Goal: Find specific page/section: Find specific page/section

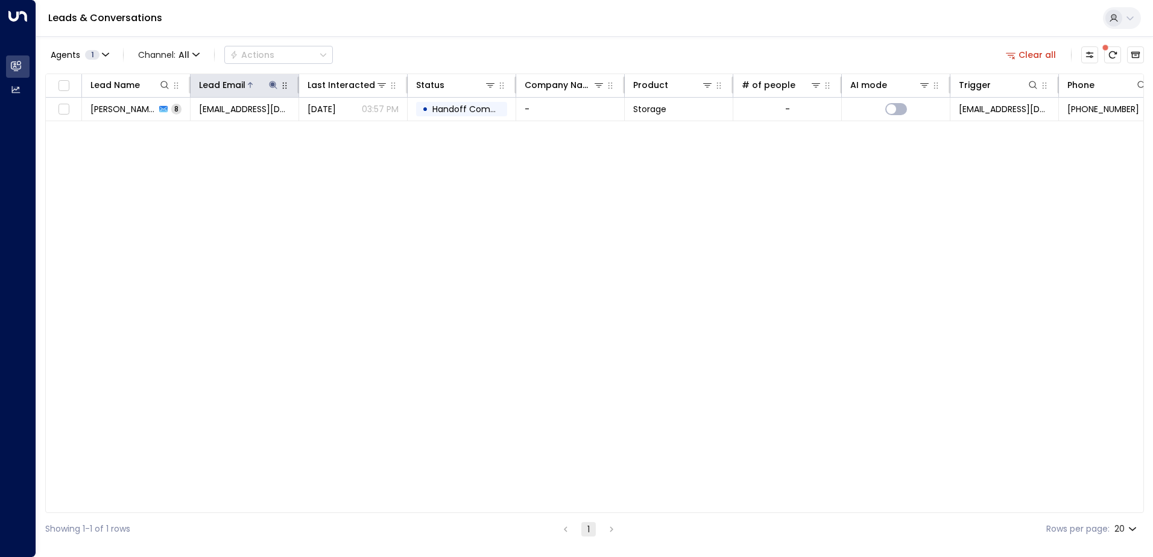
click at [274, 86] on icon at bounding box center [273, 85] width 8 height 8
click at [348, 128] on icon "button" at bounding box center [349, 129] width 10 height 10
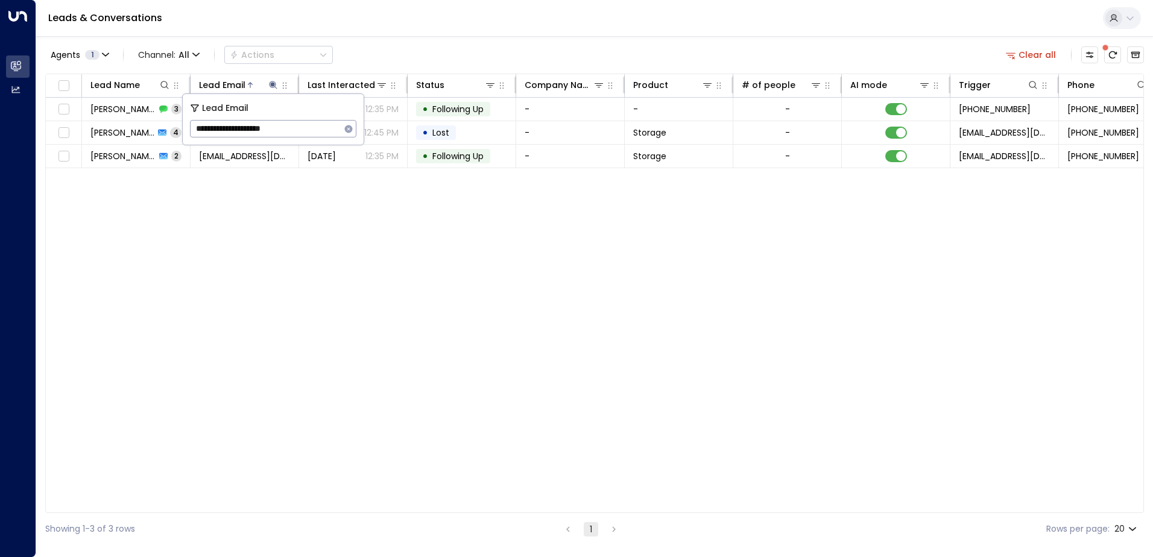
type input "**********"
drag, startPoint x: 429, startPoint y: 289, endPoint x: 431, endPoint y: 283, distance: 6.3
click at [430, 284] on div "Lead Name Lead Email Last Interacted Status Company Name Product # of people AI…" at bounding box center [594, 293] width 1098 height 439
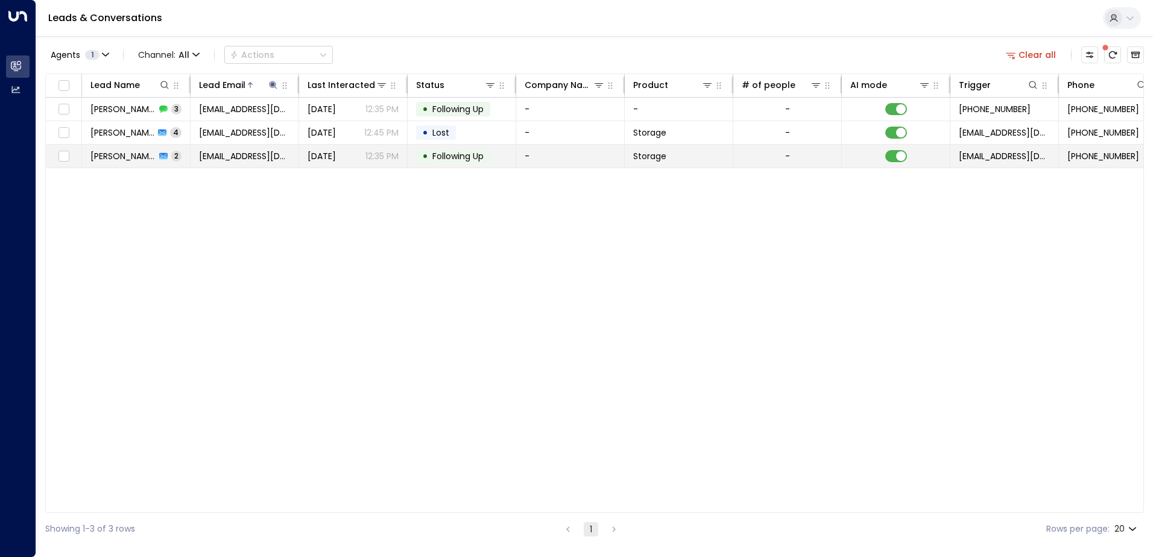
click at [573, 162] on td "-" at bounding box center [570, 156] width 109 height 23
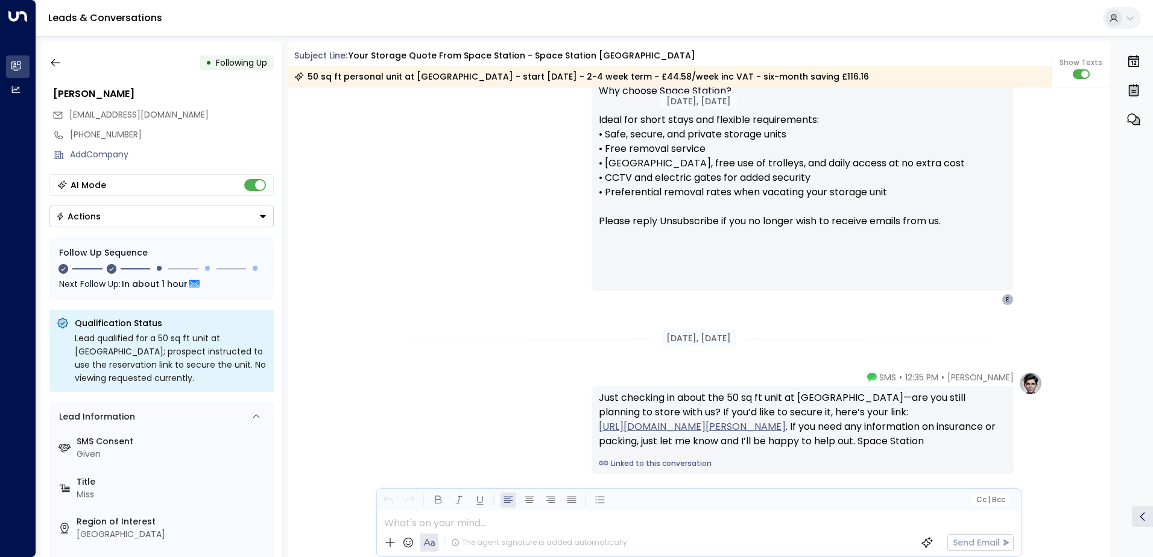
scroll to position [1548, 0]
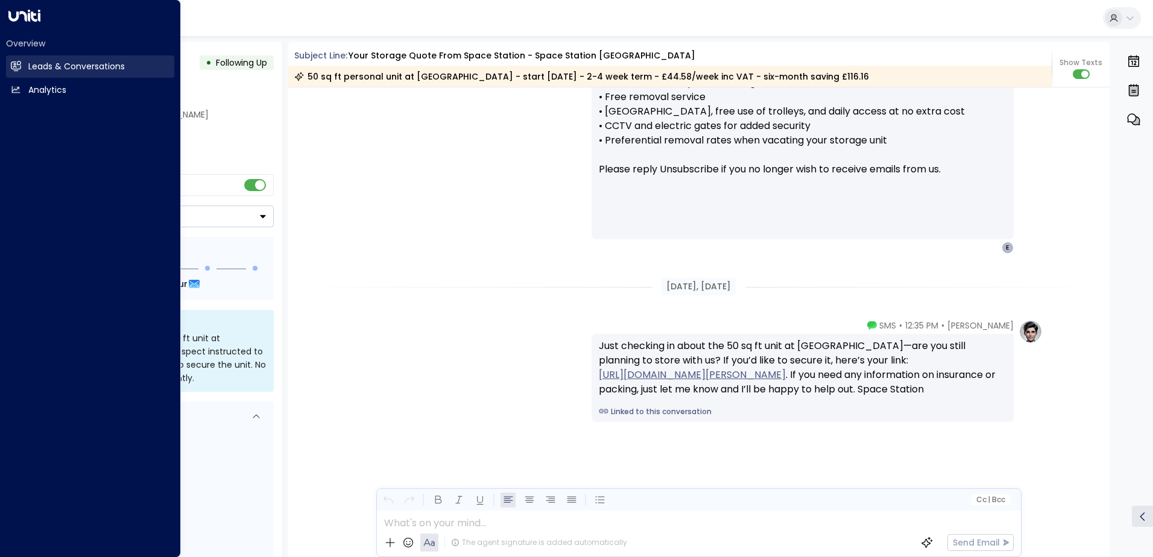
drag, startPoint x: 18, startPoint y: 65, endPoint x: 32, endPoint y: 66, distance: 14.0
click at [19, 65] on icon at bounding box center [17, 66] width 8 height 10
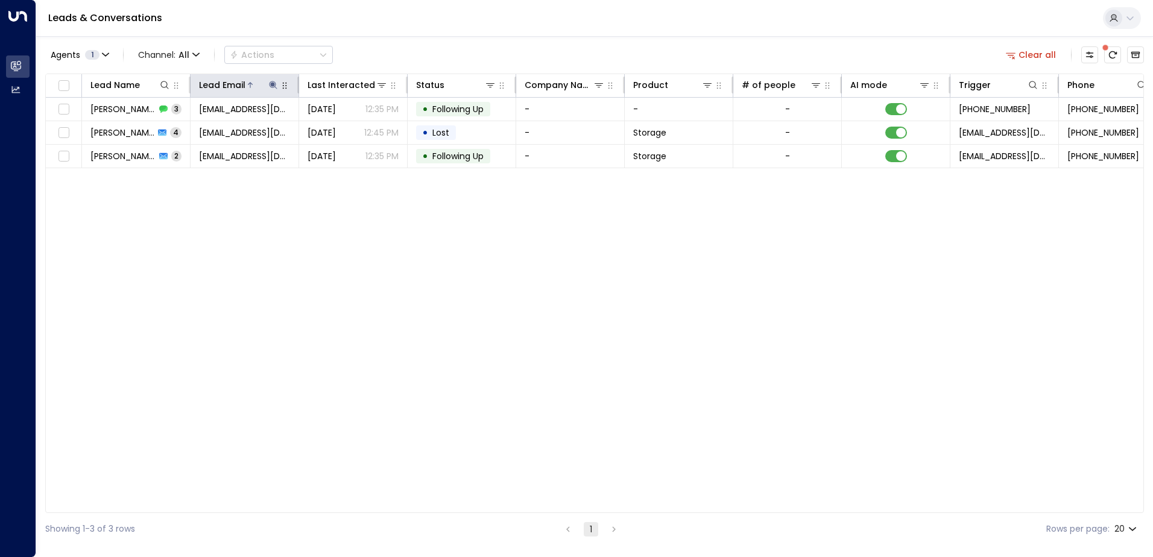
click at [274, 86] on icon at bounding box center [273, 85] width 10 height 10
drag, startPoint x: 345, startPoint y: 131, endPoint x: 283, endPoint y: 130, distance: 62.7
click at [338, 130] on div "**********" at bounding box center [273, 128] width 166 height 17
click at [347, 127] on icon "button" at bounding box center [349, 129] width 8 height 8
click at [243, 130] on input "text" at bounding box center [273, 129] width 166 height 22
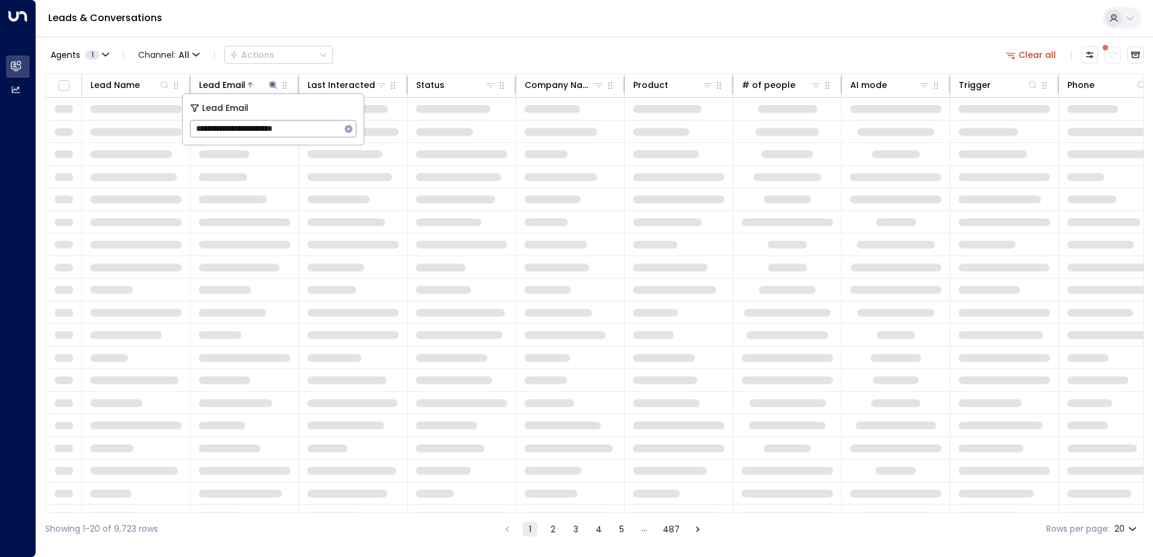
type input "**********"
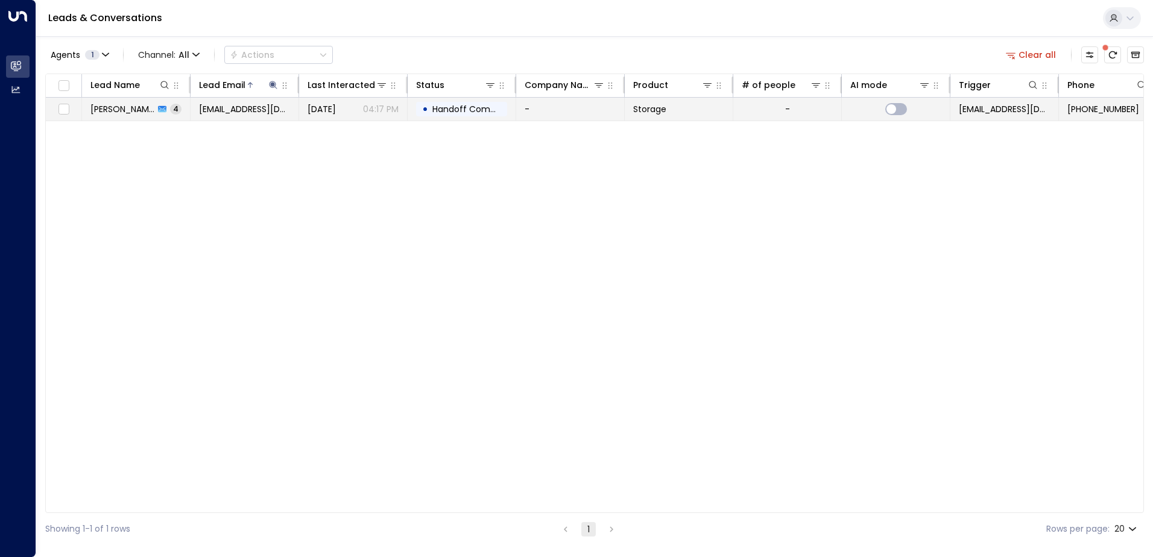
click at [566, 115] on td "-" at bounding box center [570, 109] width 109 height 23
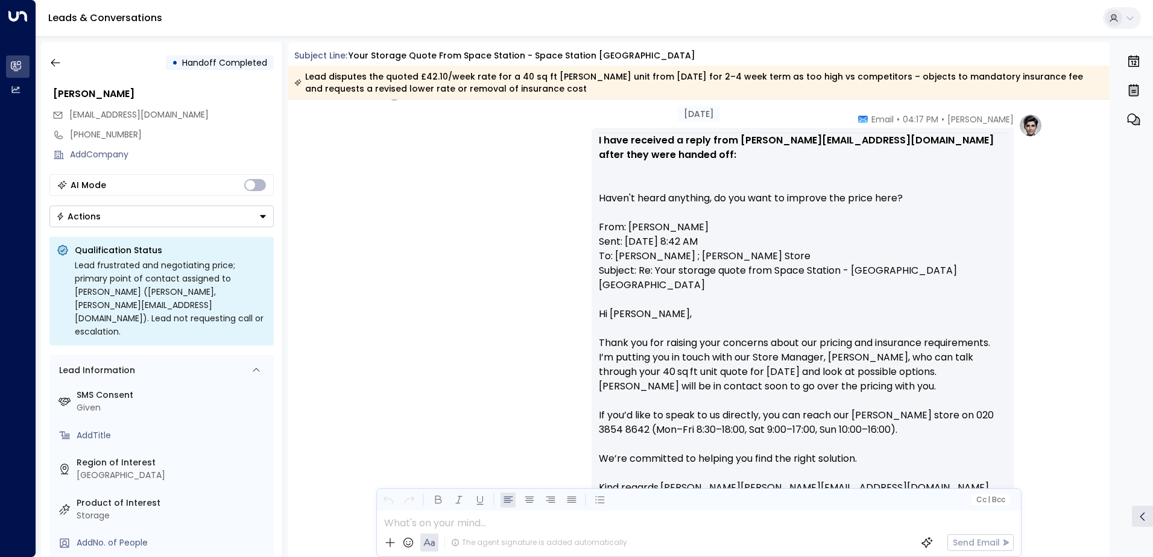
scroll to position [1449, 0]
